Goal: Transaction & Acquisition: Purchase product/service

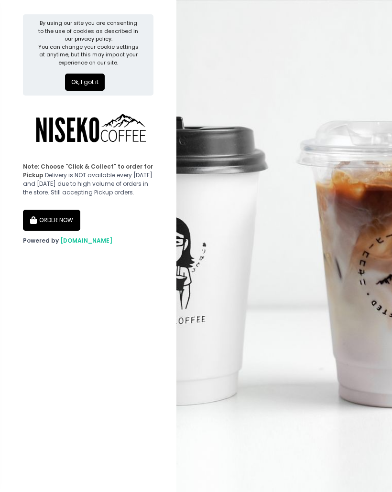
click at [47, 224] on button "ORDER NOW" at bounding box center [51, 220] width 57 height 21
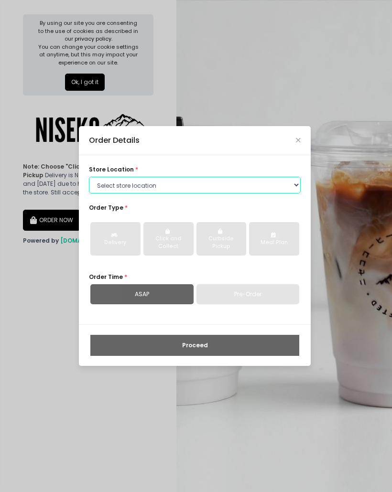
click at [287, 191] on select "Select store location [GEOGRAPHIC_DATA] [GEOGRAPHIC_DATA] Niseko Coffee [GEOGRA…" at bounding box center [195, 185] width 212 height 17
select select "645a039fd957f8b56cab6e88"
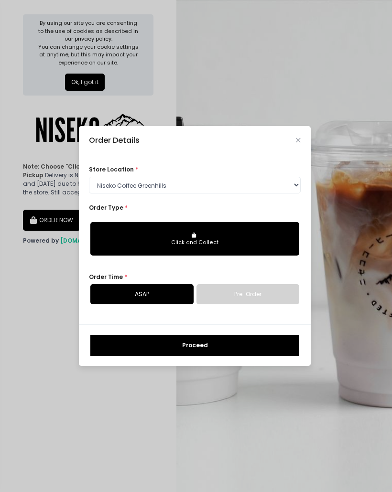
click at [254, 242] on div "Click and Collect" at bounding box center [195, 243] width 196 height 8
click at [123, 246] on div "Click and Collect" at bounding box center [195, 243] width 196 height 8
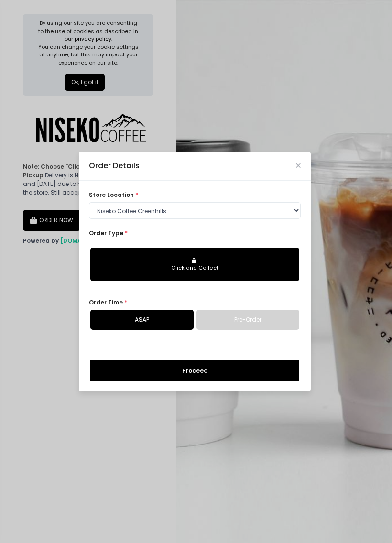
click at [255, 266] on div "Click and Collect" at bounding box center [195, 268] width 196 height 8
click at [172, 275] on button "Click and Collect" at bounding box center [194, 264] width 209 height 33
click at [126, 268] on div "Click and Collect" at bounding box center [195, 268] width 196 height 8
click at [126, 267] on div "Click and Collect" at bounding box center [195, 268] width 196 height 8
click at [147, 267] on div "Click and Collect" at bounding box center [195, 268] width 196 height 8
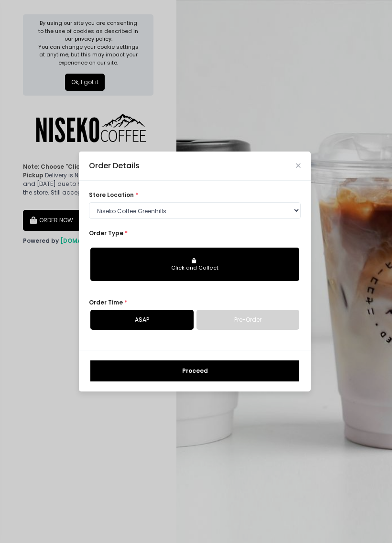
click at [138, 369] on button "Proceed" at bounding box center [194, 370] width 209 height 21
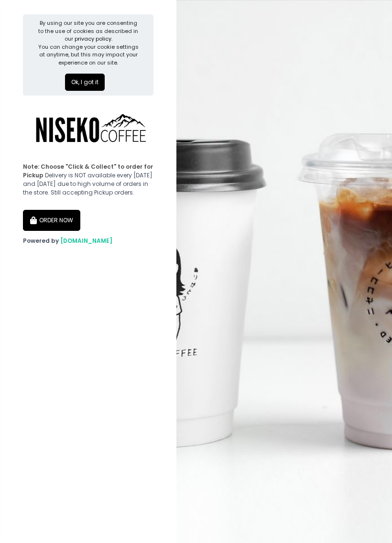
click at [73, 227] on button "ORDER NOW" at bounding box center [51, 220] width 57 height 21
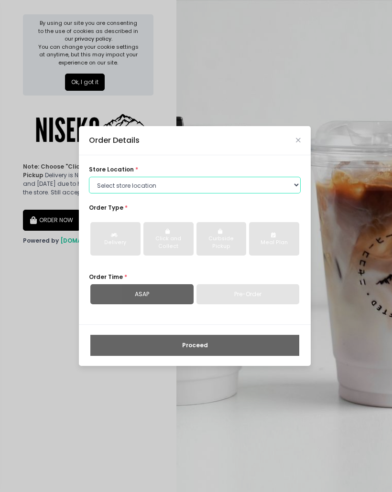
click at [241, 185] on select "Select store location [GEOGRAPHIC_DATA] [GEOGRAPHIC_DATA] Niseko Coffee [GEOGRA…" at bounding box center [195, 185] width 212 height 17
select select "645a039fd957f8b56cab6e88"
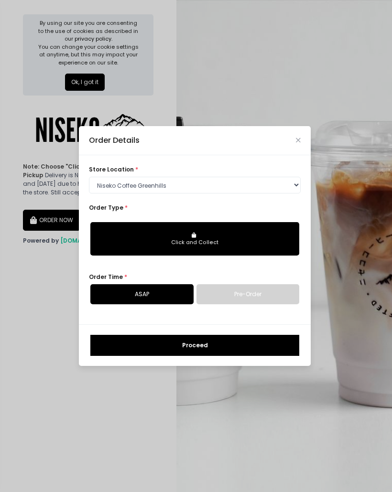
click at [265, 299] on link "Pre-Order" at bounding box center [247, 294] width 103 height 20
select select "[DATE]"
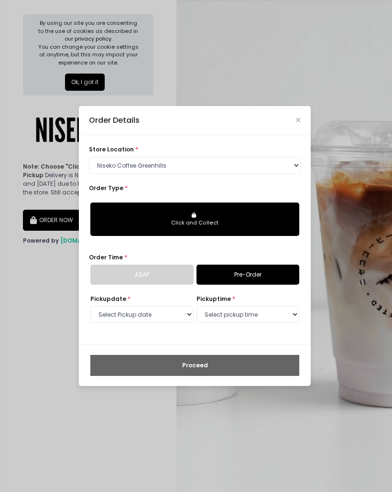
click at [182, 272] on link "ASAP" at bounding box center [141, 275] width 103 height 20
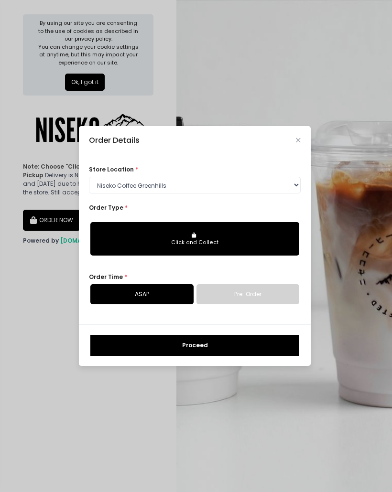
click at [247, 241] on div "Click and Collect" at bounding box center [195, 243] width 196 height 8
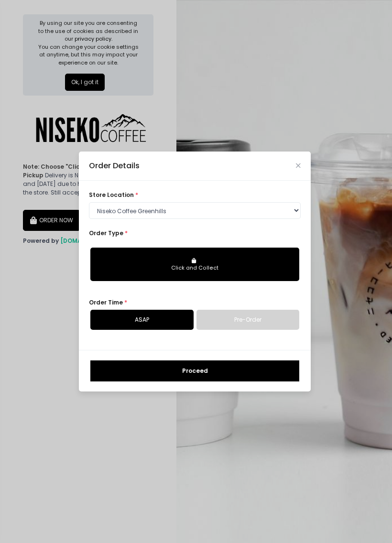
click at [272, 372] on button "Proceed" at bounding box center [194, 370] width 209 height 21
